Goal: Find specific page/section: Find specific page/section

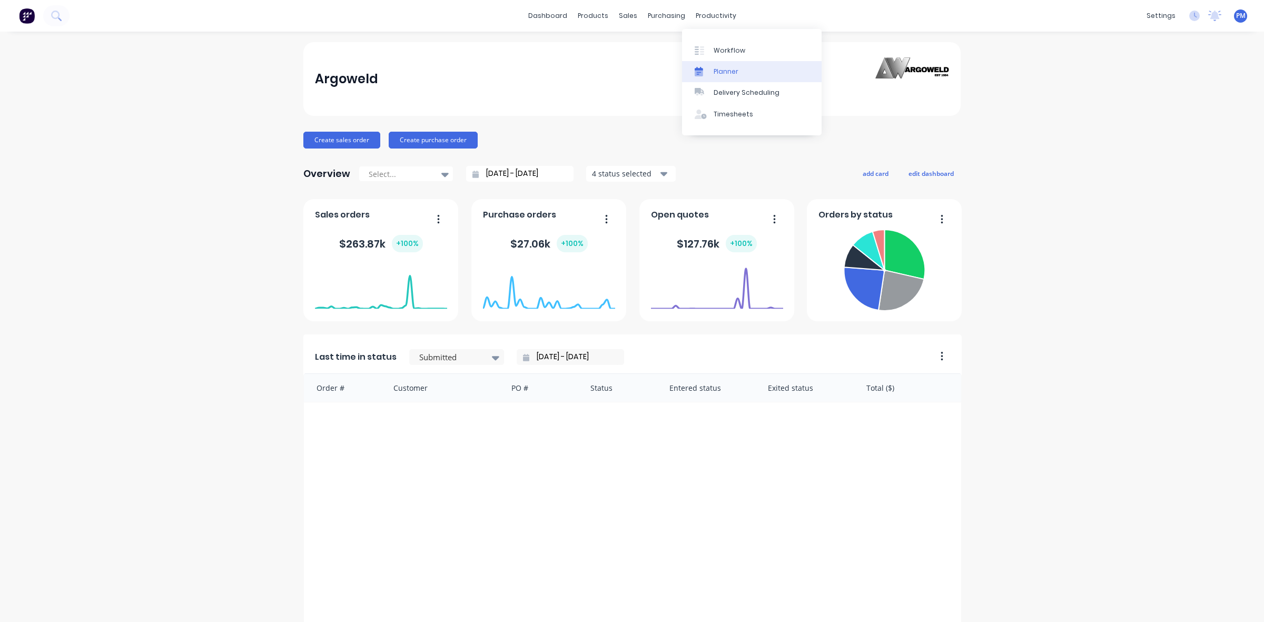
click at [727, 67] on div "Planner" at bounding box center [725, 71] width 25 height 9
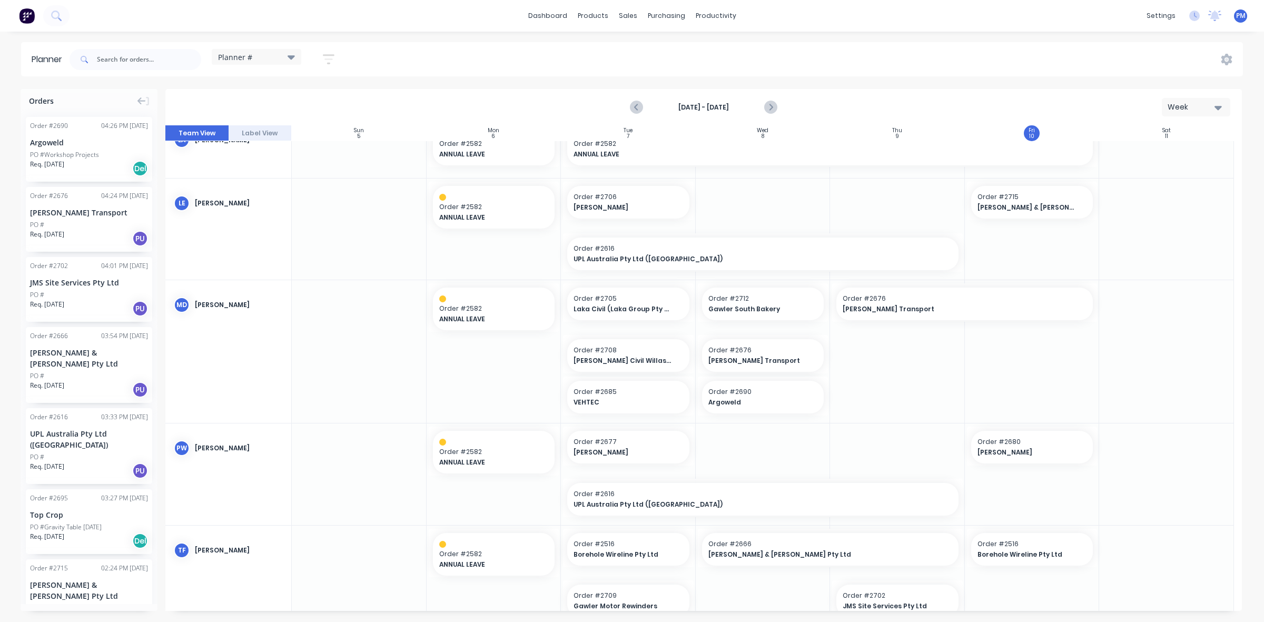
scroll to position [484, 0]
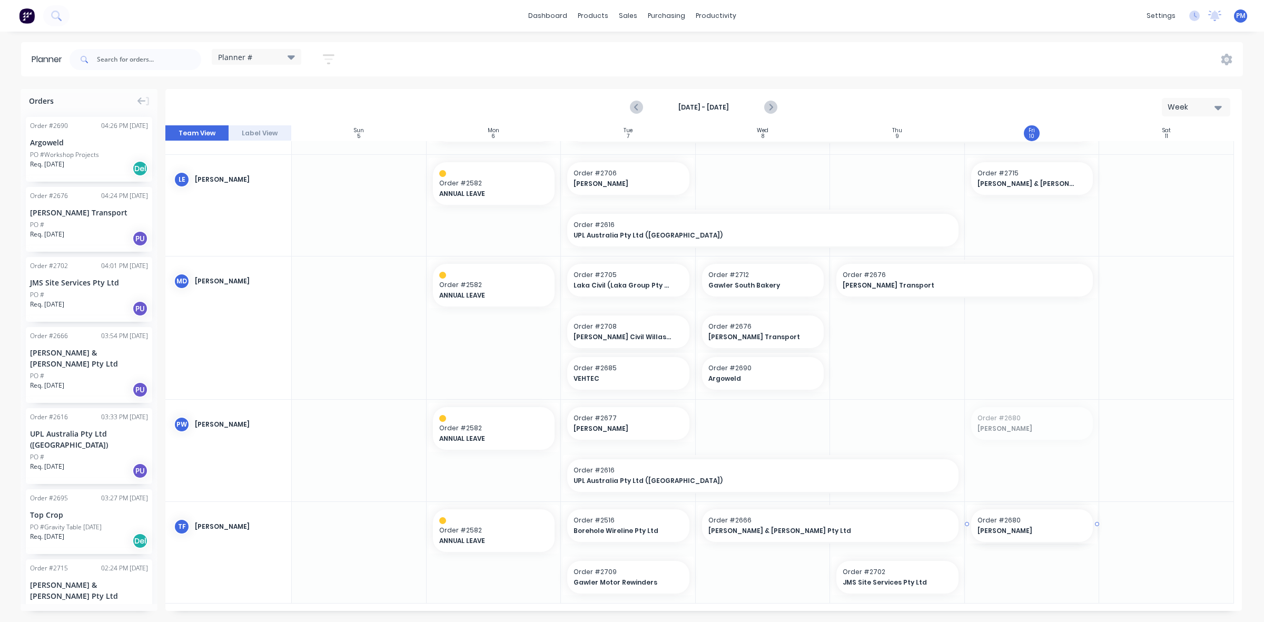
drag, startPoint x: 1017, startPoint y: 420, endPoint x: 1020, endPoint y: 585, distance: 165.4
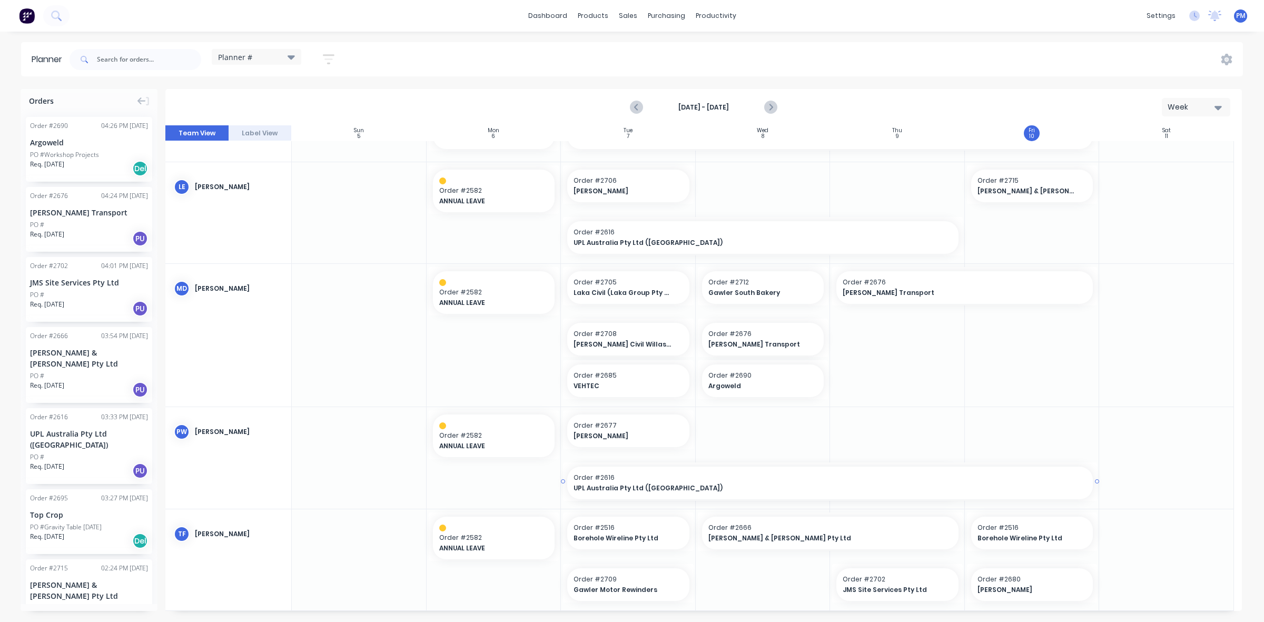
drag, startPoint x: 959, startPoint y: 480, endPoint x: 1012, endPoint y: 480, distance: 53.2
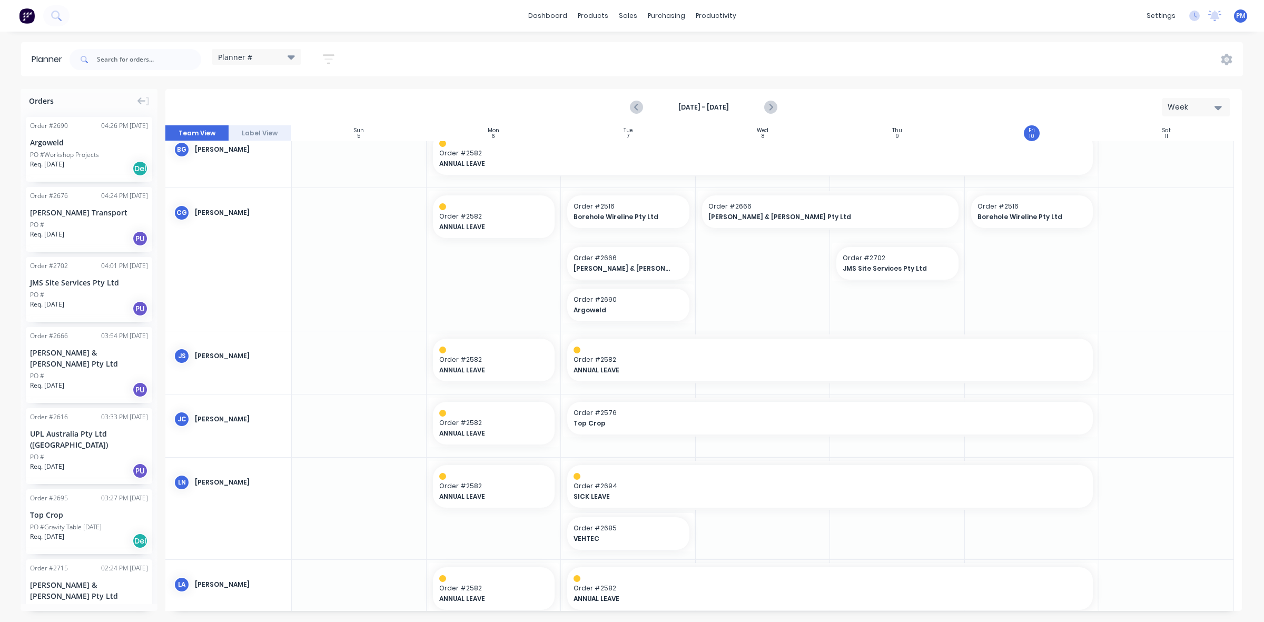
scroll to position [0, 0]
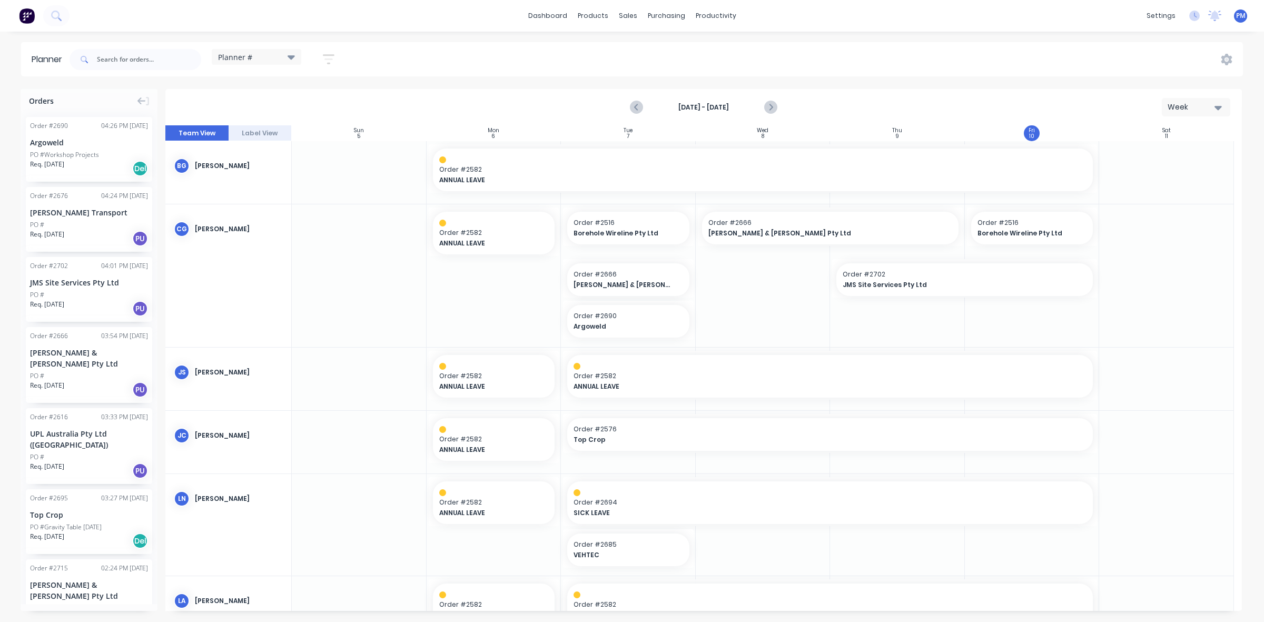
click at [1114, 293] on div at bounding box center [1166, 275] width 135 height 143
click at [732, 111] on div "Timesheets" at bounding box center [737, 114] width 39 height 9
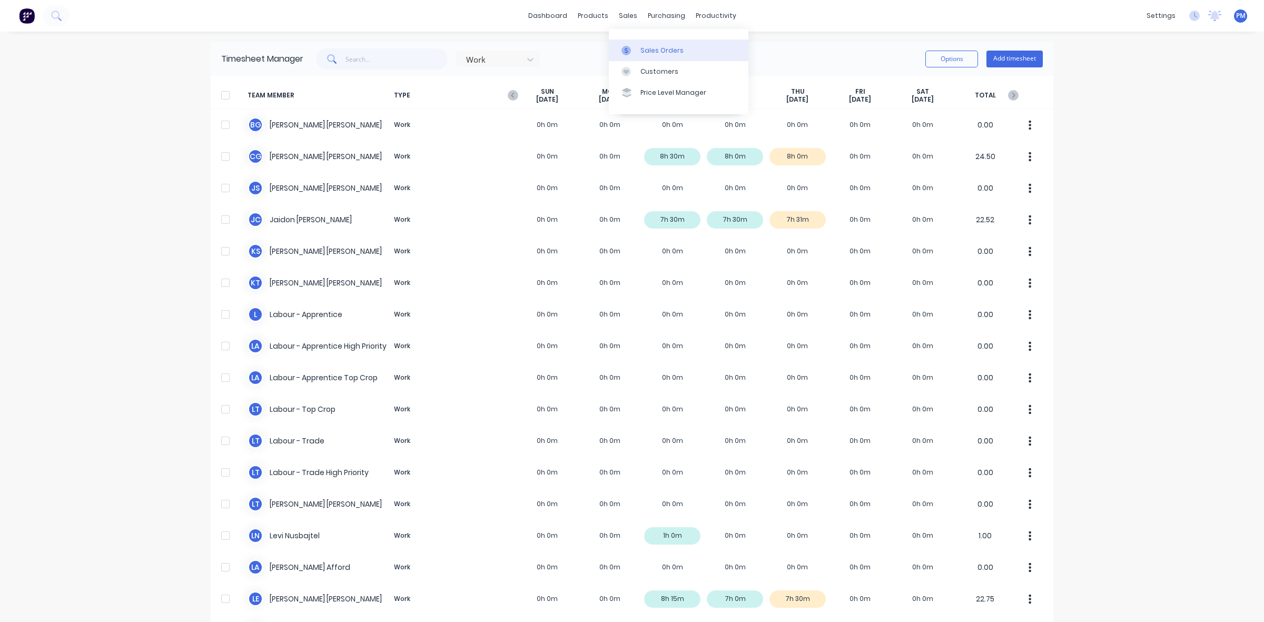
click at [649, 48] on div "Sales Orders" at bounding box center [661, 50] width 43 height 9
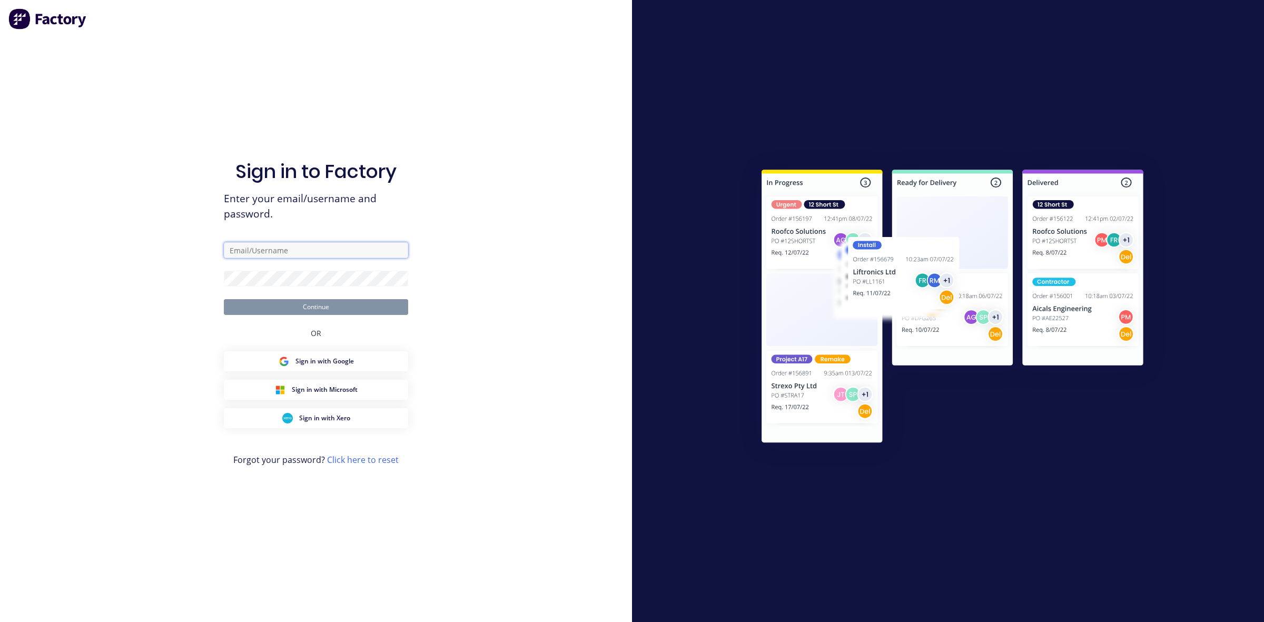
type input "[PERSON_NAME][EMAIL_ADDRESS][DOMAIN_NAME]"
click at [301, 309] on button "Continue" at bounding box center [316, 307] width 184 height 16
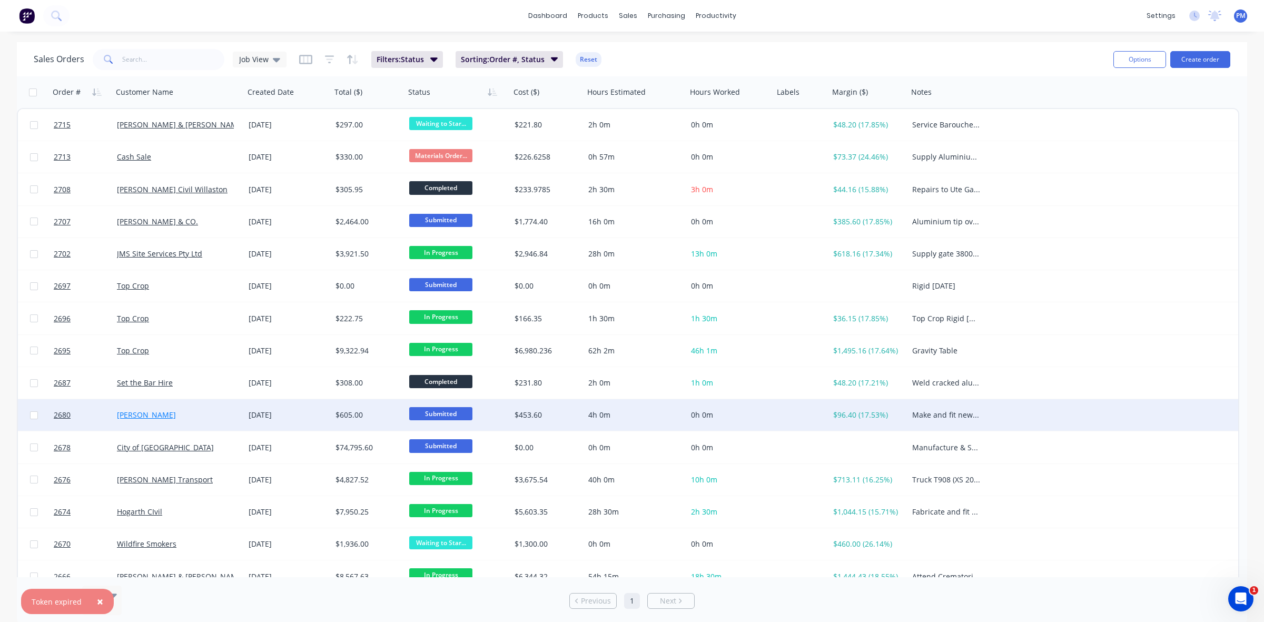
click at [146, 412] on link "[PERSON_NAME]" at bounding box center [146, 415] width 59 height 10
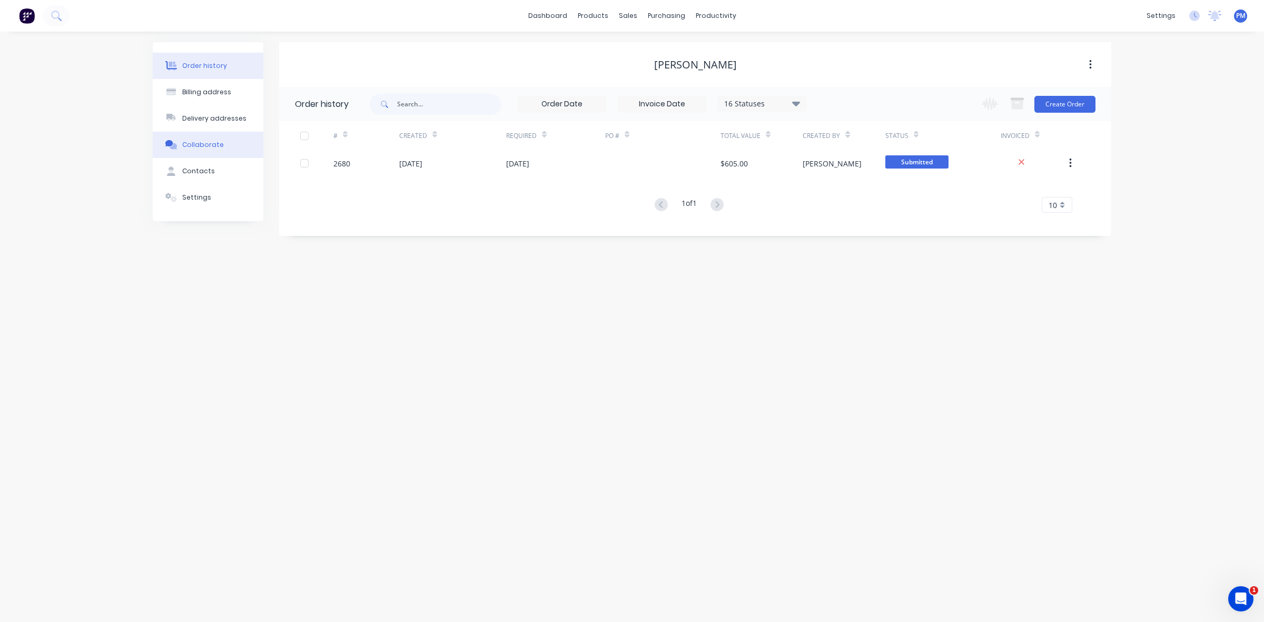
click at [206, 142] on div "Collaborate" at bounding box center [203, 144] width 42 height 9
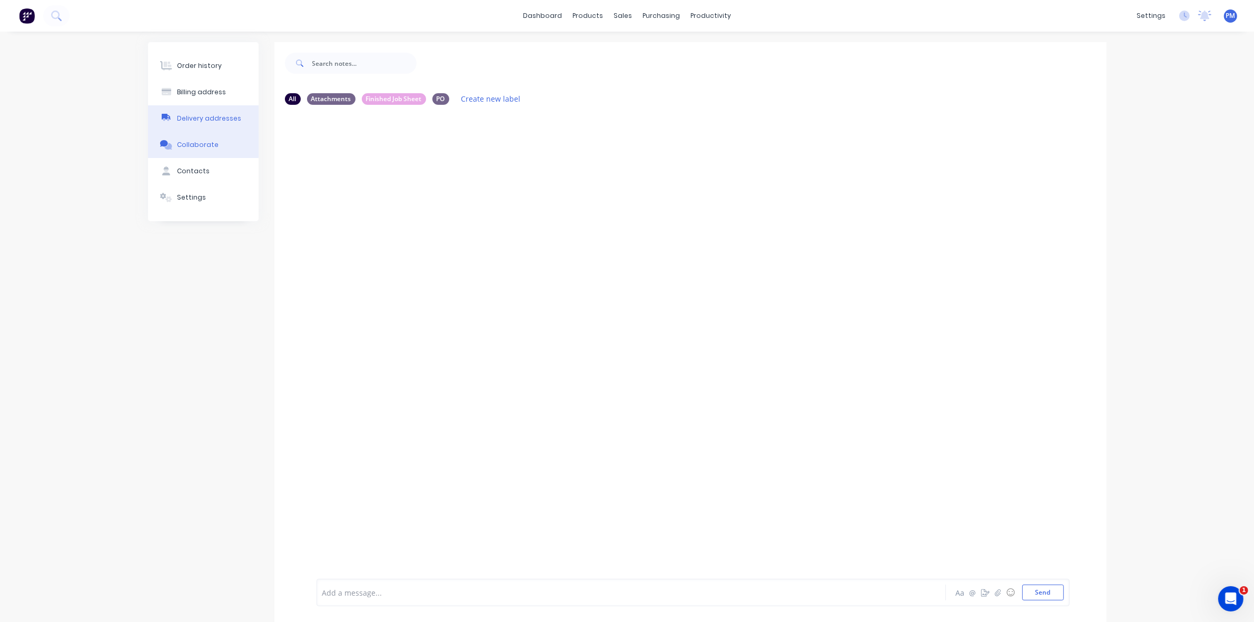
click at [192, 116] on div "Delivery addresses" at bounding box center [209, 118] width 64 height 9
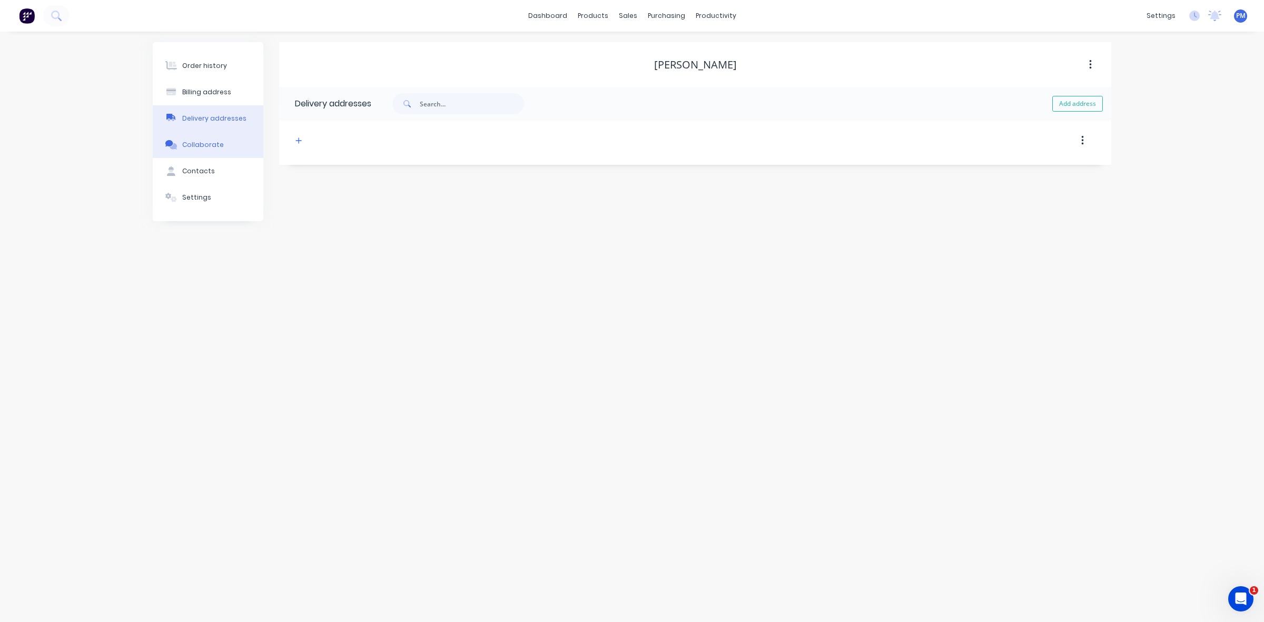
click at [193, 141] on div "Collaborate" at bounding box center [203, 144] width 42 height 9
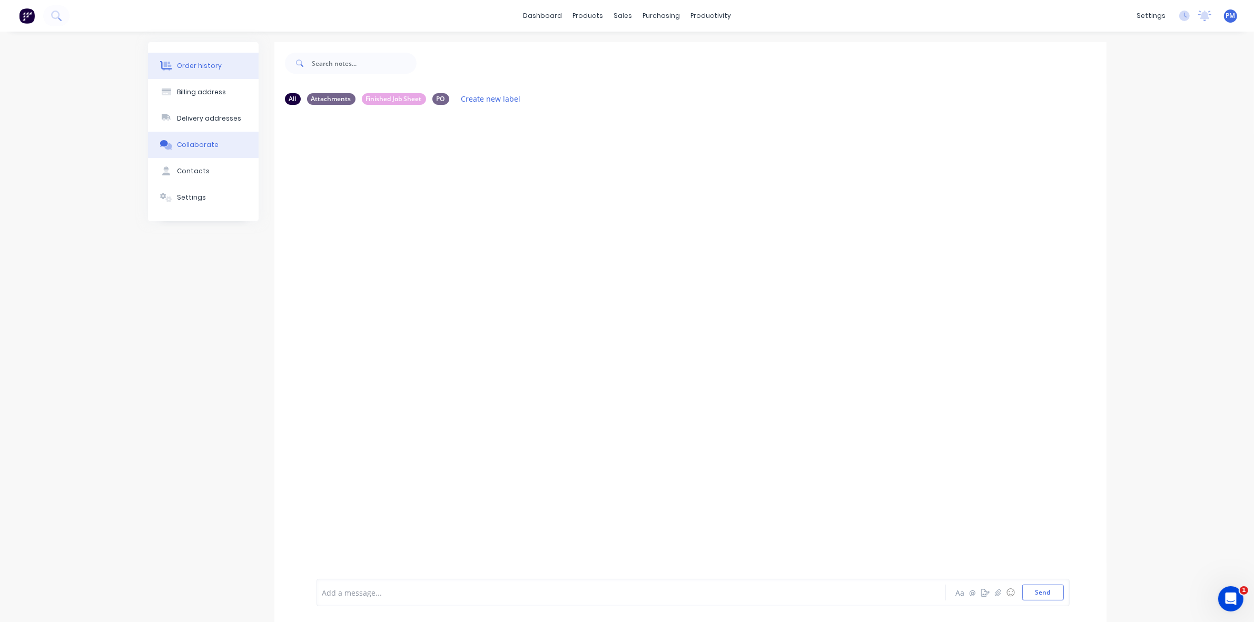
click at [196, 64] on div "Order history" at bounding box center [199, 65] width 45 height 9
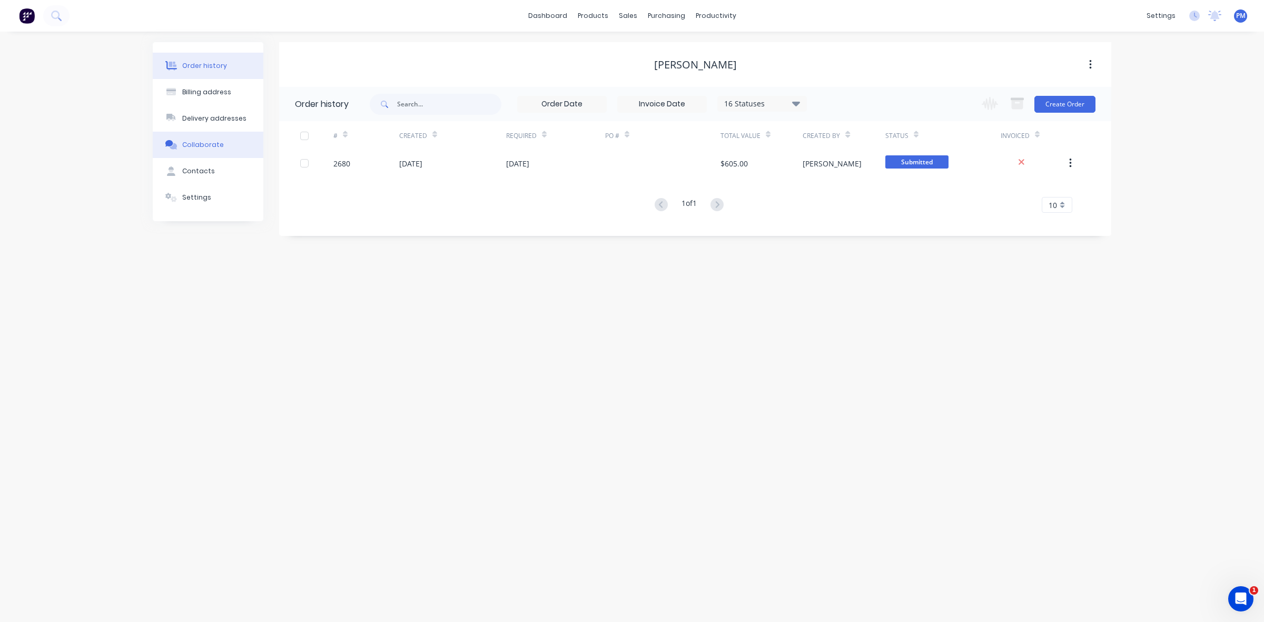
click at [185, 143] on div "Collaborate" at bounding box center [203, 144] width 42 height 9
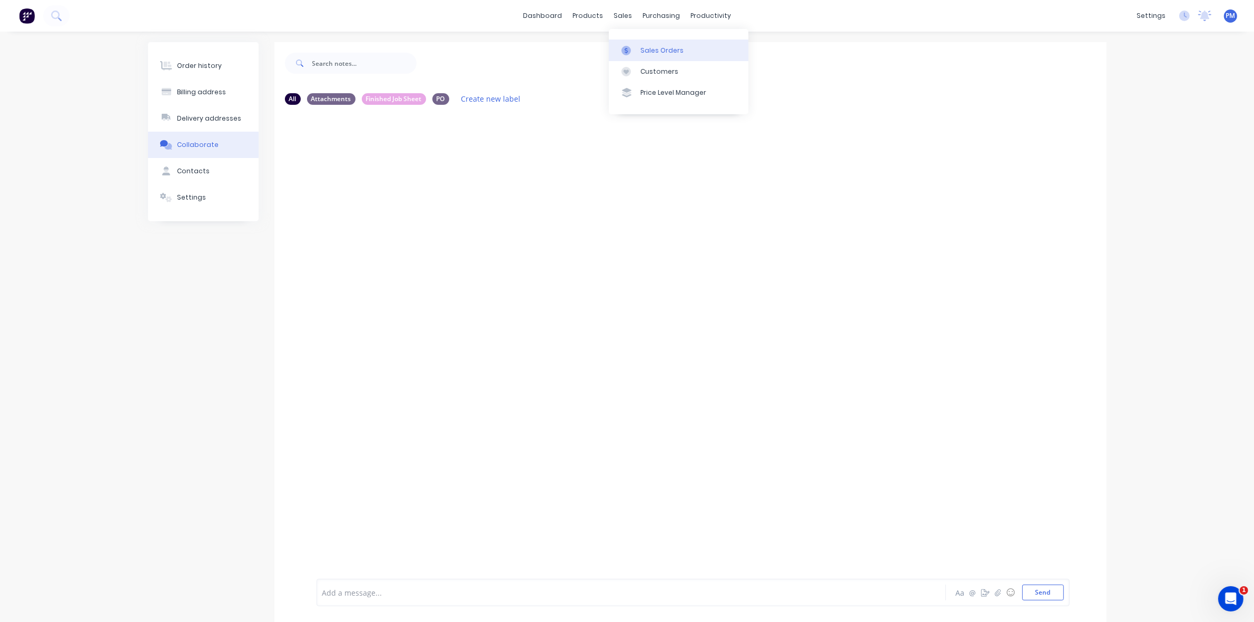
click at [637, 48] on link "Sales Orders" at bounding box center [679, 49] width 140 height 21
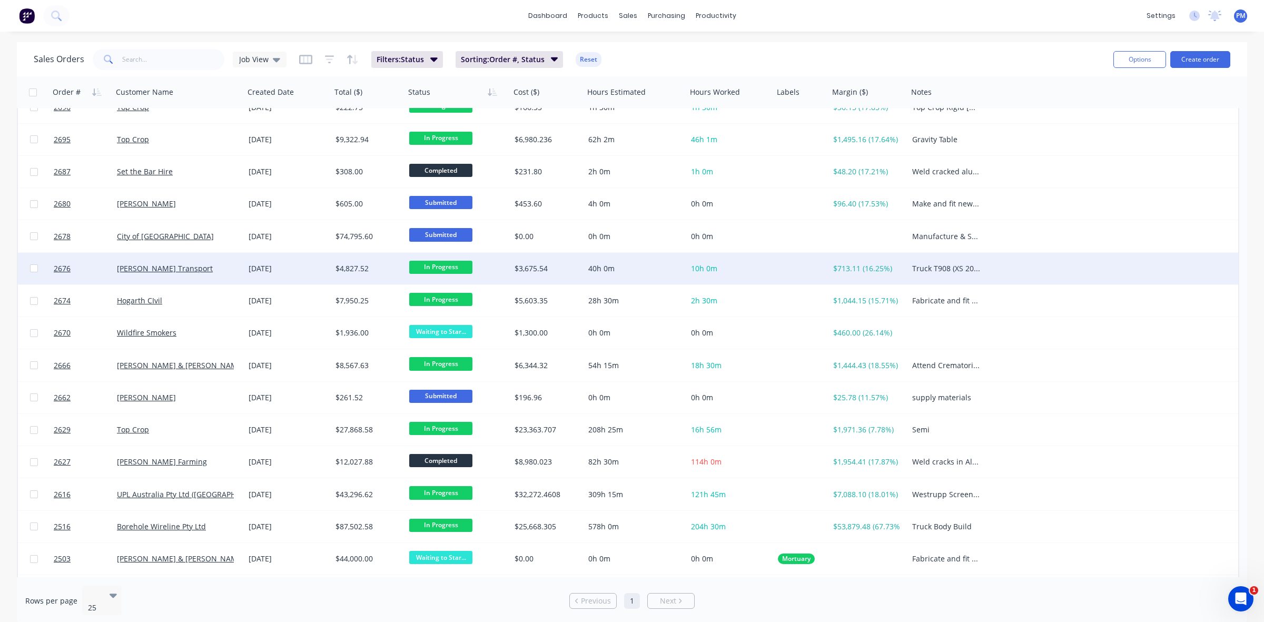
scroll to position [174, 0]
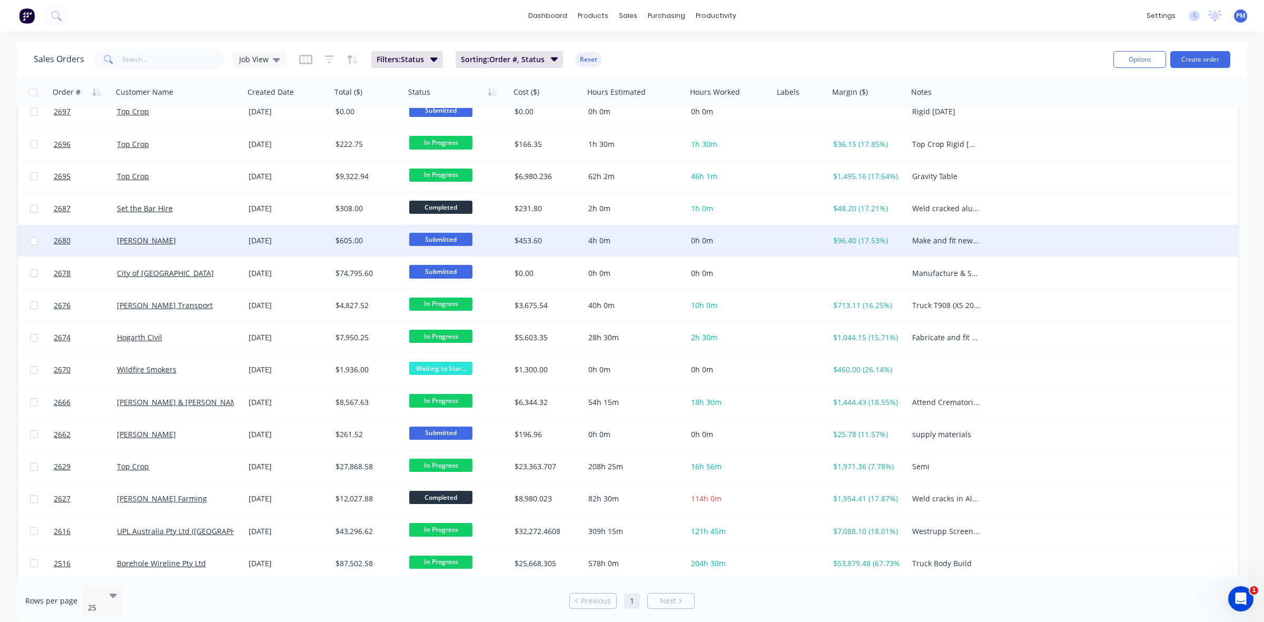
click at [204, 243] on div "[PERSON_NAME]" at bounding box center [175, 240] width 117 height 11
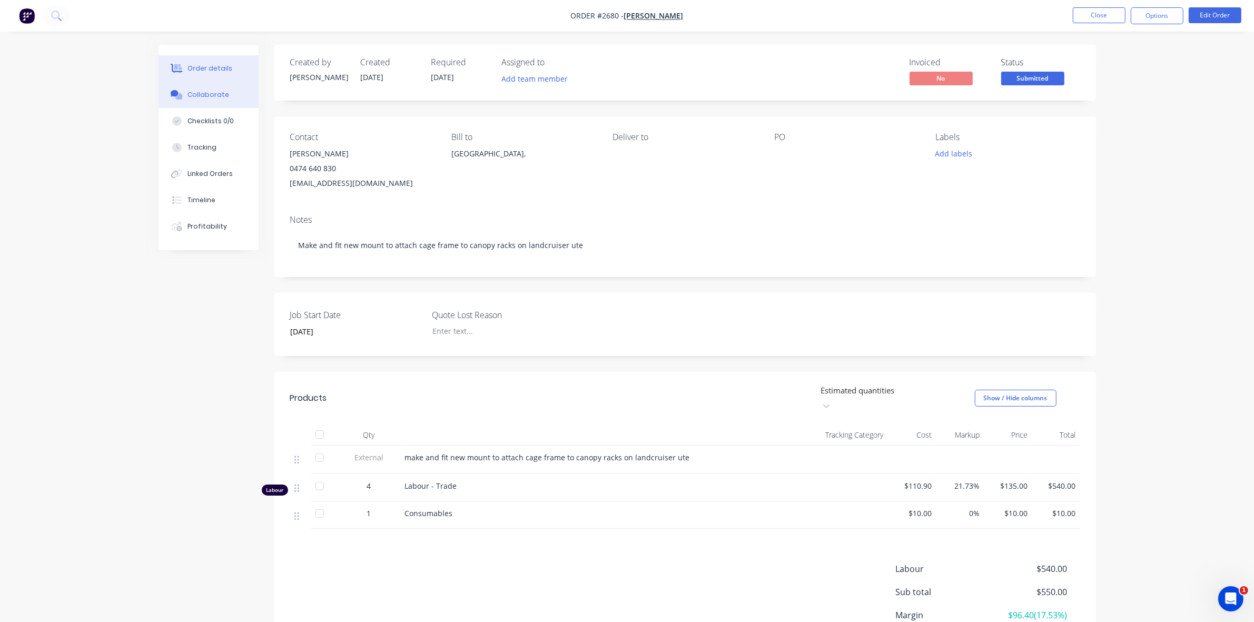
click at [204, 95] on div "Collaborate" at bounding box center [208, 94] width 42 height 9
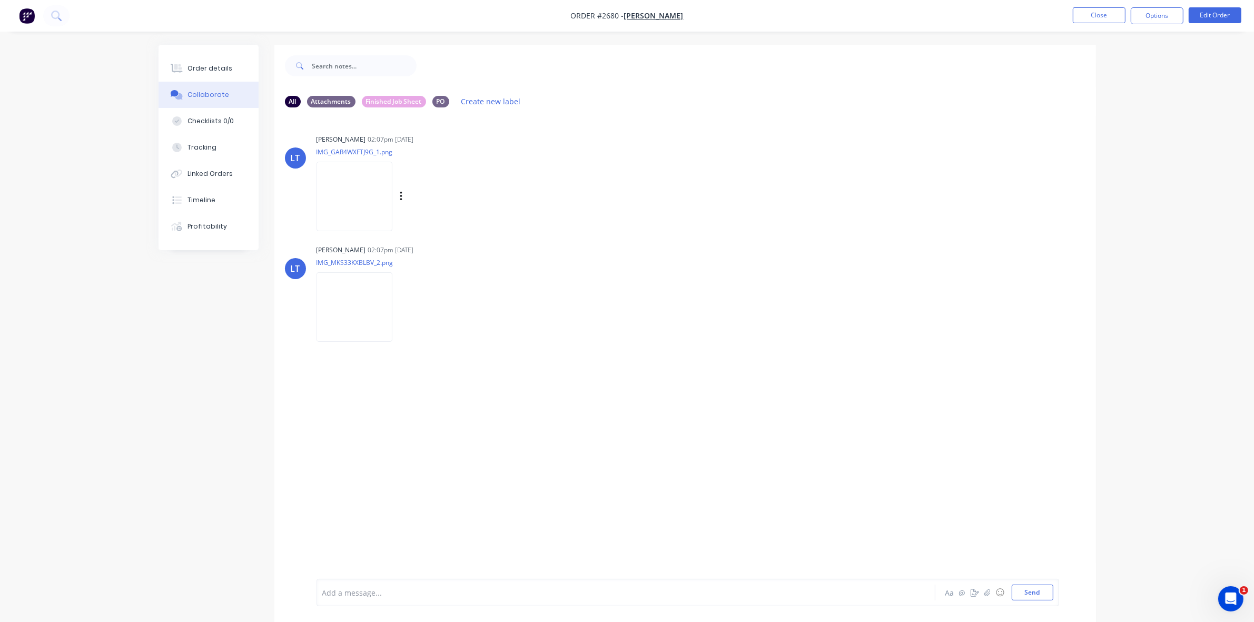
click at [346, 196] on img at bounding box center [354, 196] width 76 height 69
click at [345, 294] on img at bounding box center [354, 306] width 76 height 69
click at [1088, 15] on button "Close" at bounding box center [1098, 15] width 53 height 16
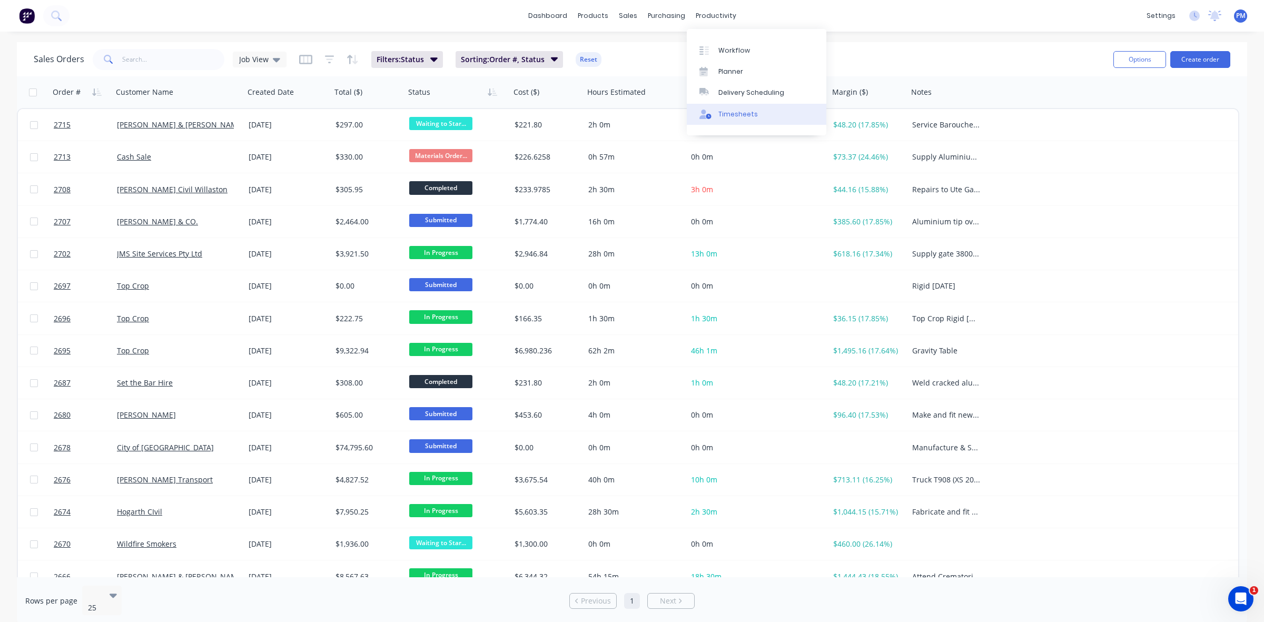
click at [734, 113] on div "Timesheets" at bounding box center [737, 114] width 39 height 9
